Goal: Task Accomplishment & Management: Use online tool/utility

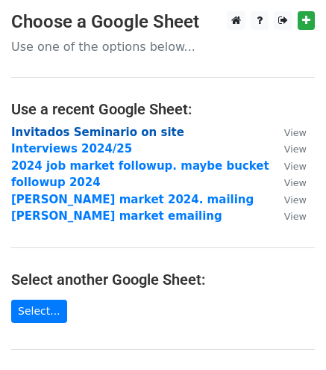
click at [120, 129] on strong "Invitados Seminario on site" at bounding box center [97, 131] width 173 height 13
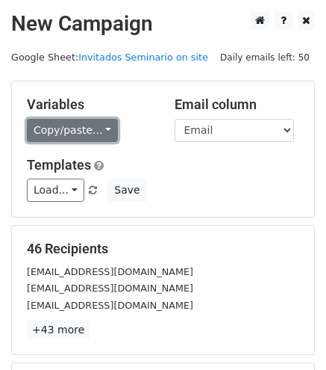
click at [99, 136] on link "Copy/paste..." at bounding box center [72, 130] width 91 height 23
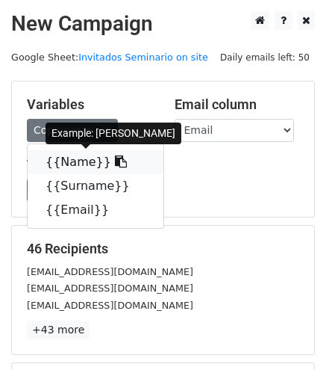
click at [102, 171] on link "{{Name}}" at bounding box center [96, 162] width 136 height 24
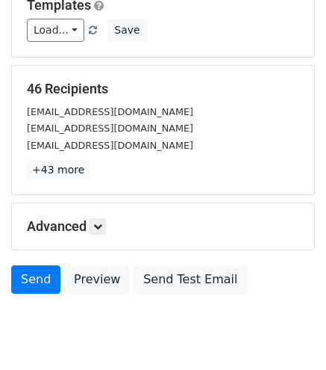
scroll to position [208, 0]
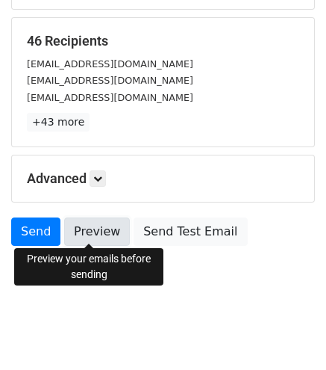
click at [91, 229] on link "Preview" at bounding box center [97, 231] width 66 height 28
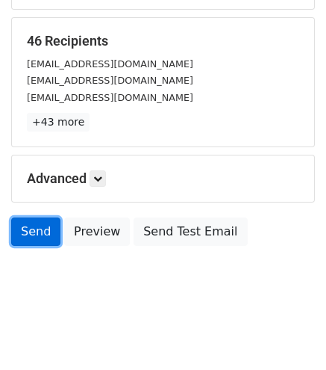
click at [40, 229] on link "Send" at bounding box center [35, 231] width 49 height 28
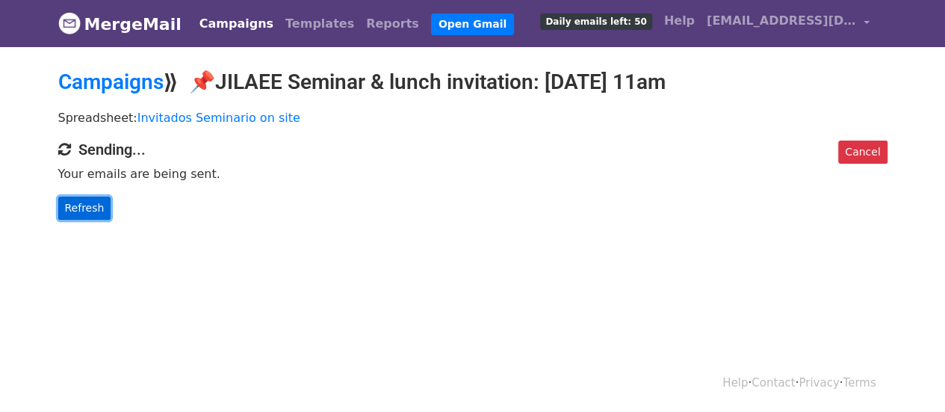
click at [75, 208] on link "Refresh" at bounding box center [84, 207] width 53 height 23
